Goal: Information Seeking & Learning: Understand process/instructions

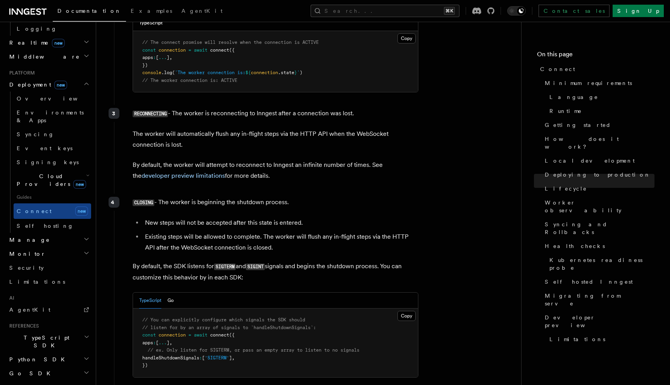
scroll to position [376, 0]
click at [38, 357] on span "Python SDK" at bounding box center [37, 361] width 63 height 8
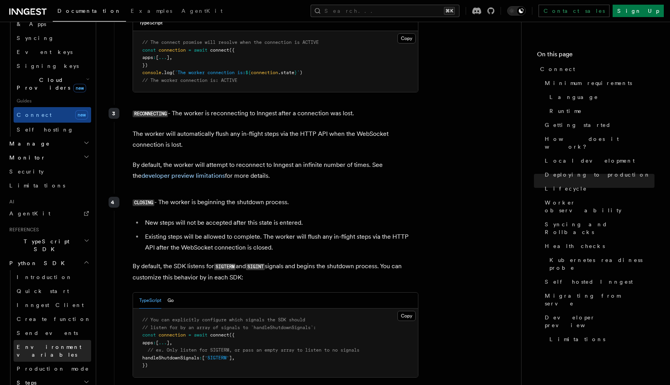
scroll to position [473, 0]
click at [422, 7] on button "Search... ⌘K" at bounding box center [385, 11] width 149 height 12
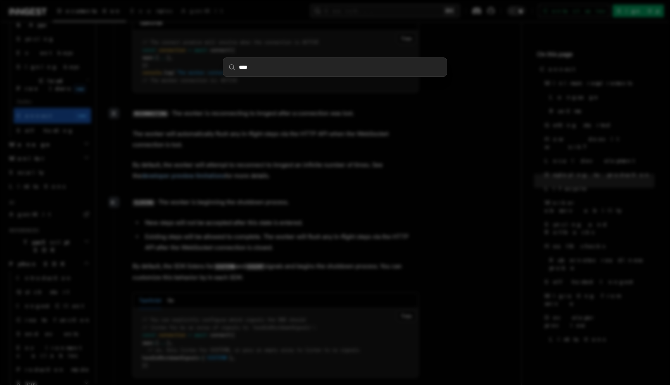
type input "*****"
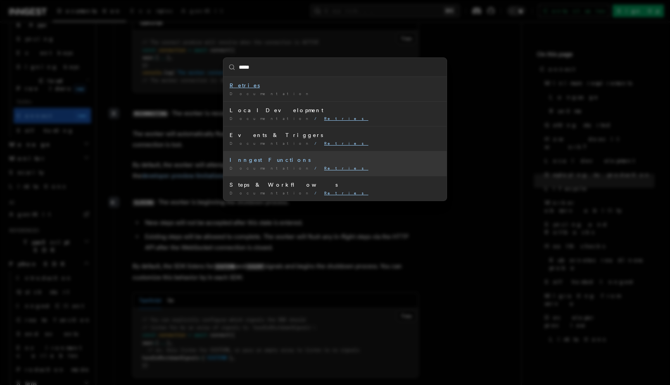
click at [304, 163] on div "Inngest Functions" at bounding box center [335, 160] width 211 height 8
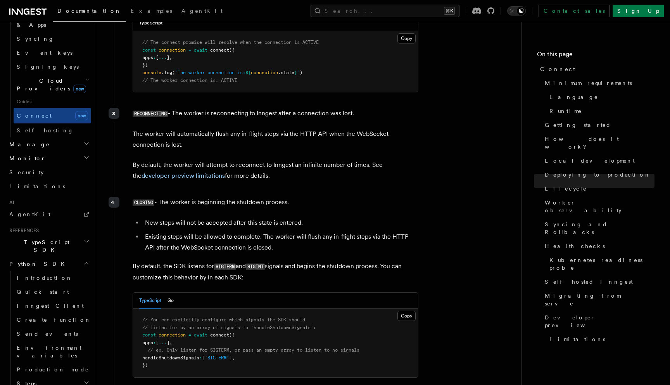
scroll to position [348, 0]
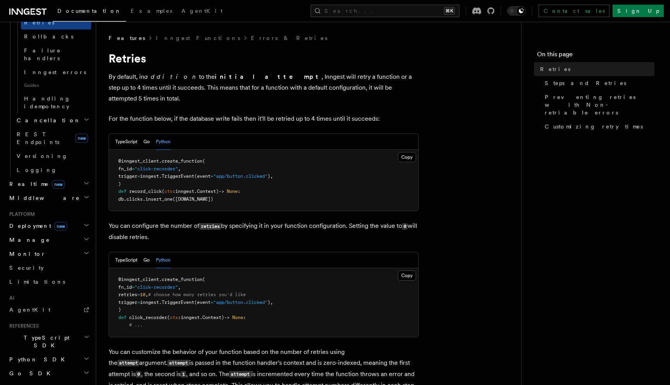
click at [137, 292] on span "retries" at bounding box center [127, 294] width 19 height 5
drag, startPoint x: 158, startPoint y: 284, endPoint x: 130, endPoint y: 283, distance: 28.3
click at [130, 292] on span "retries = 10 , # choose how many retries you'd like" at bounding box center [182, 294] width 128 height 5
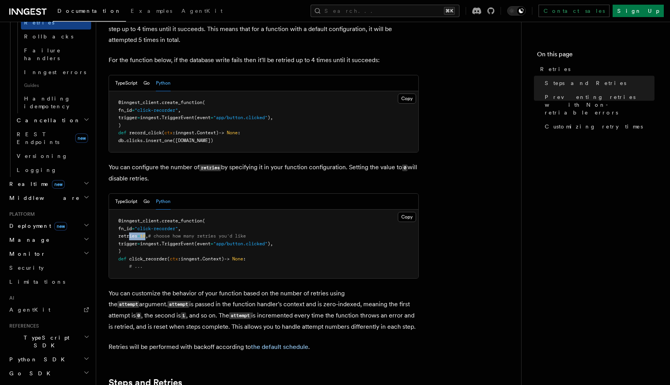
scroll to position [0, 0]
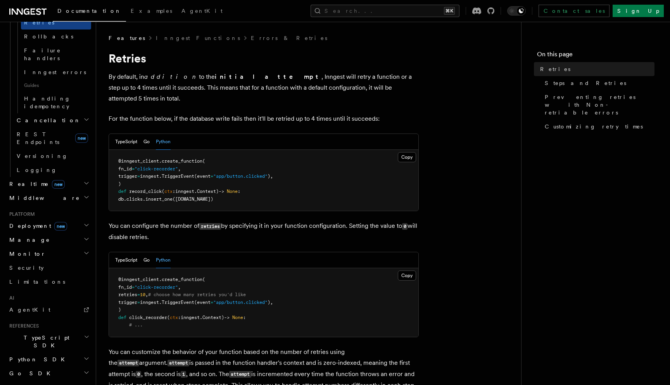
click at [195, 252] on div "TypeScript Go Python" at bounding box center [264, 260] width 310 height 16
